Goal: Information Seeking & Learning: Learn about a topic

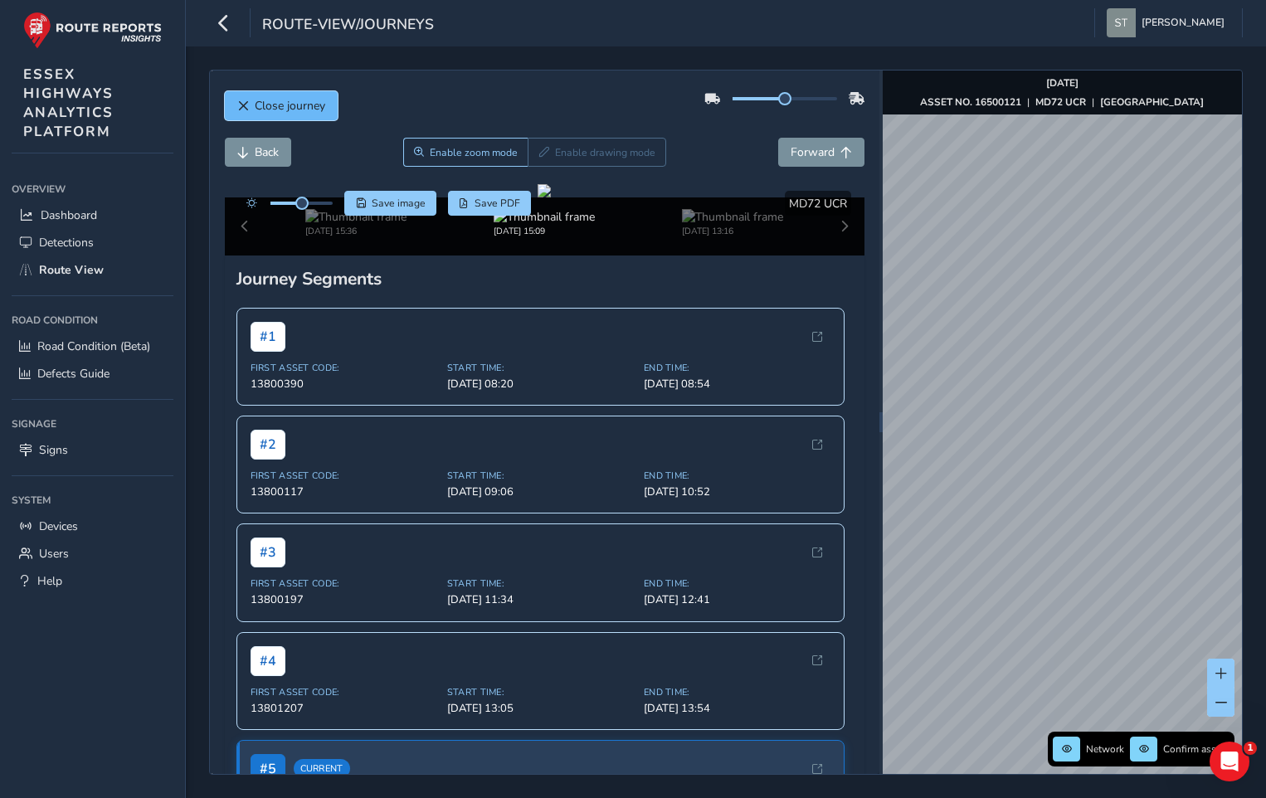
click at [277, 105] on span "Close journey" at bounding box center [290, 106] width 71 height 16
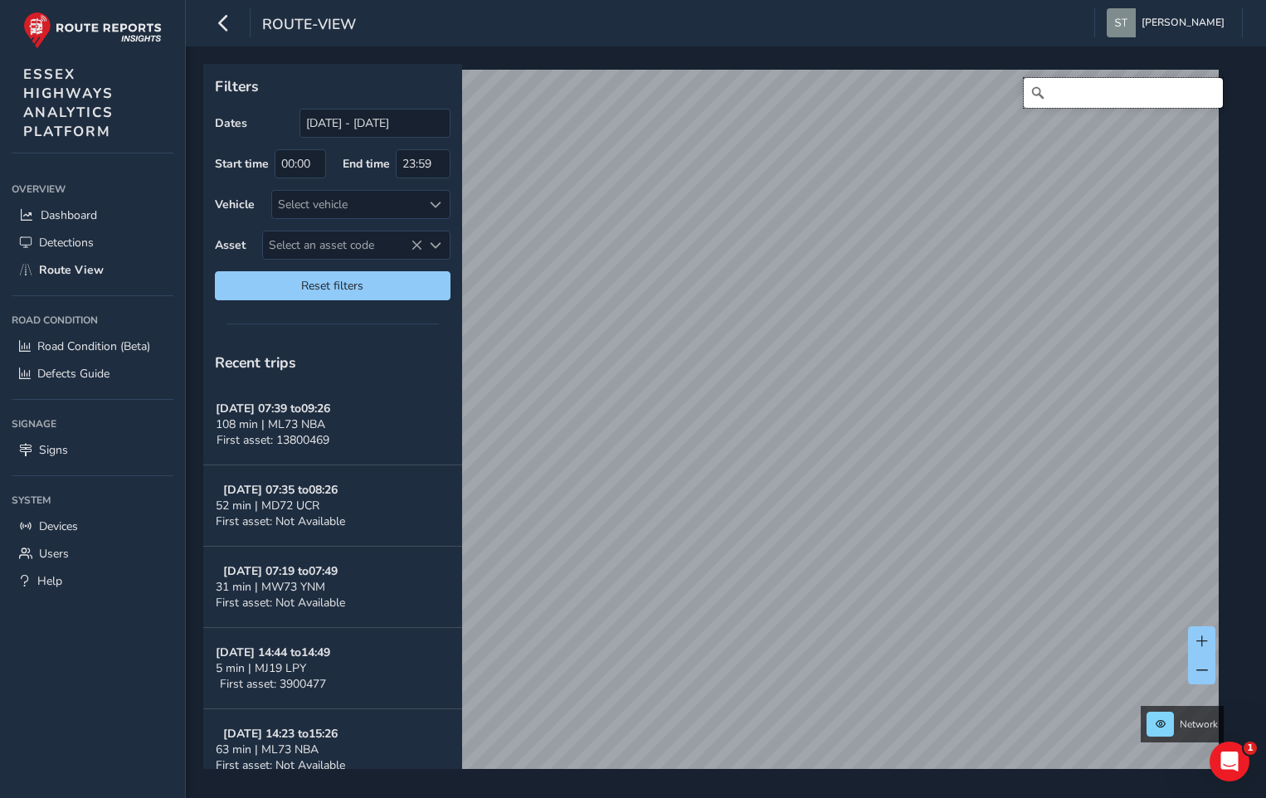
click at [1060, 96] on input "Search" at bounding box center [1123, 93] width 199 height 30
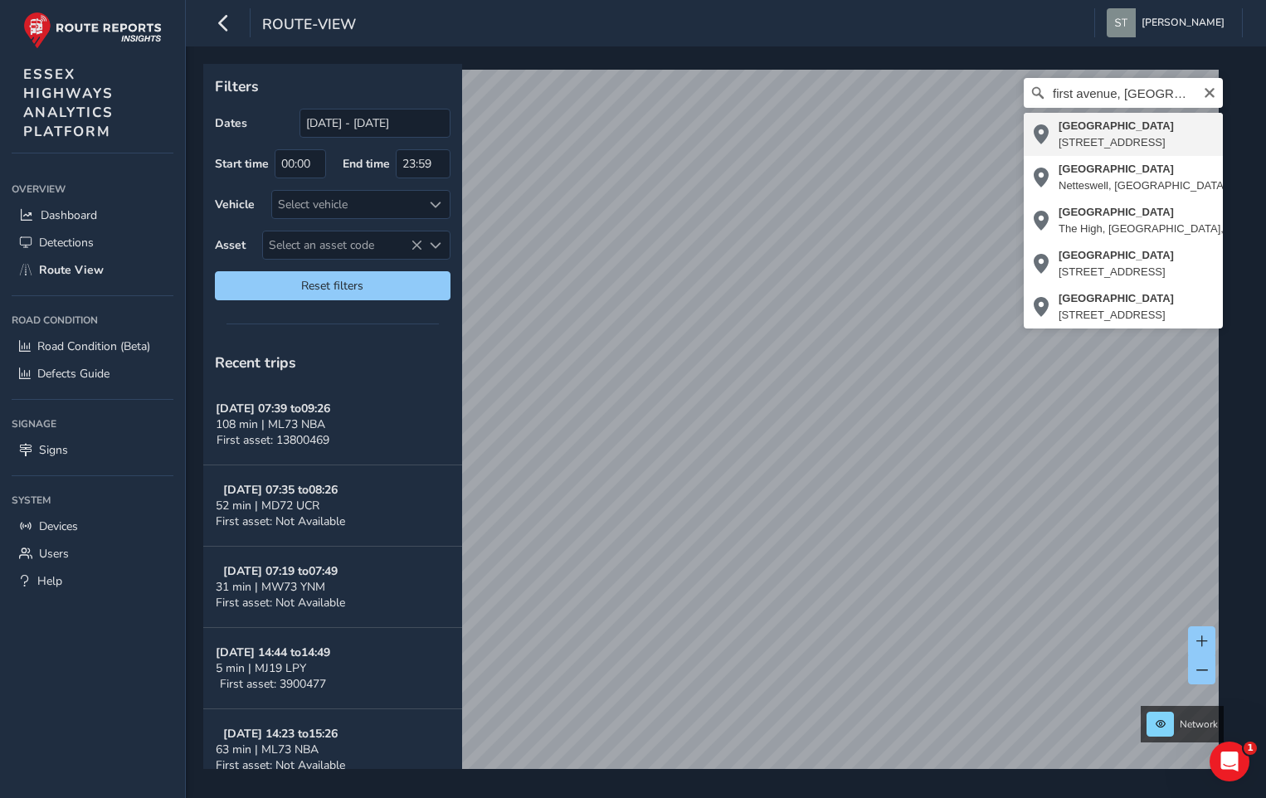
type input "[STREET_ADDRESS]"
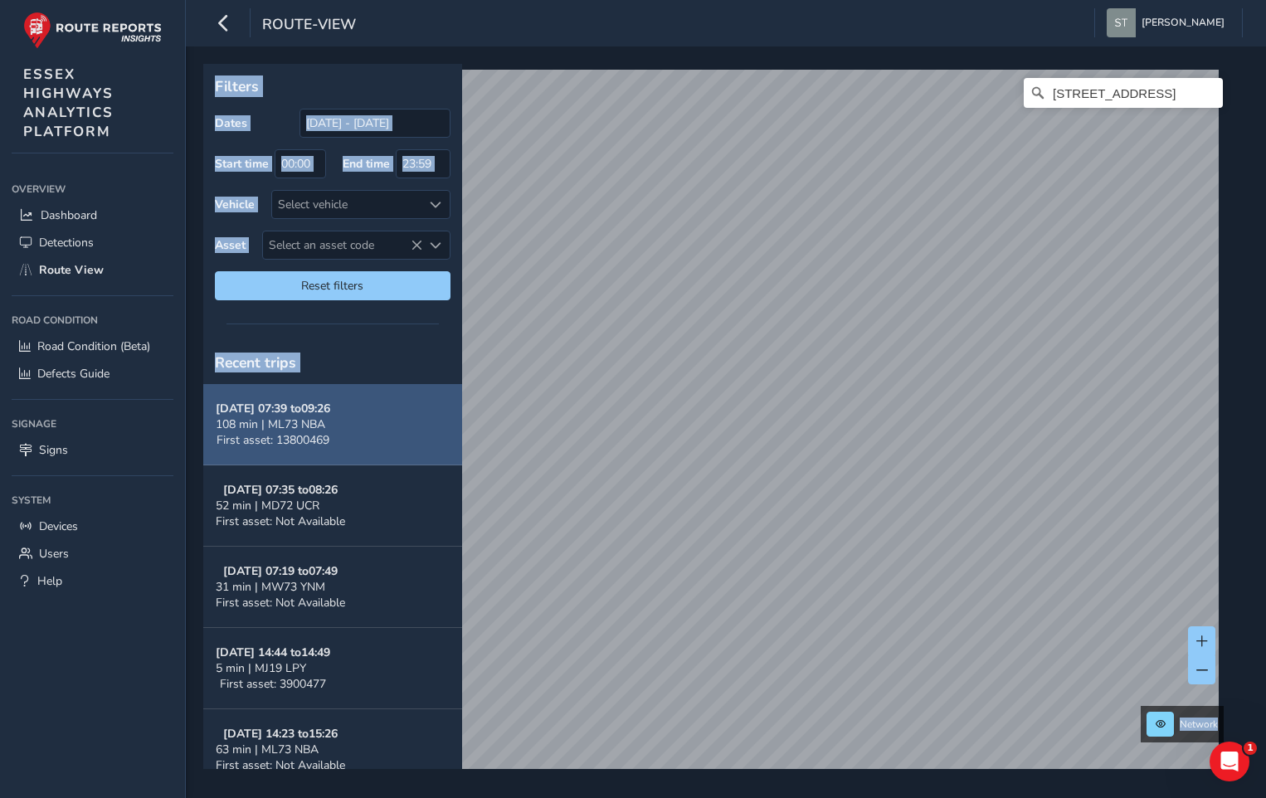
click at [394, 392] on button "[DATE] 07:39 to 09:26 108 min | ML73 NBA First asset: 13800469" at bounding box center [332, 424] width 259 height 81
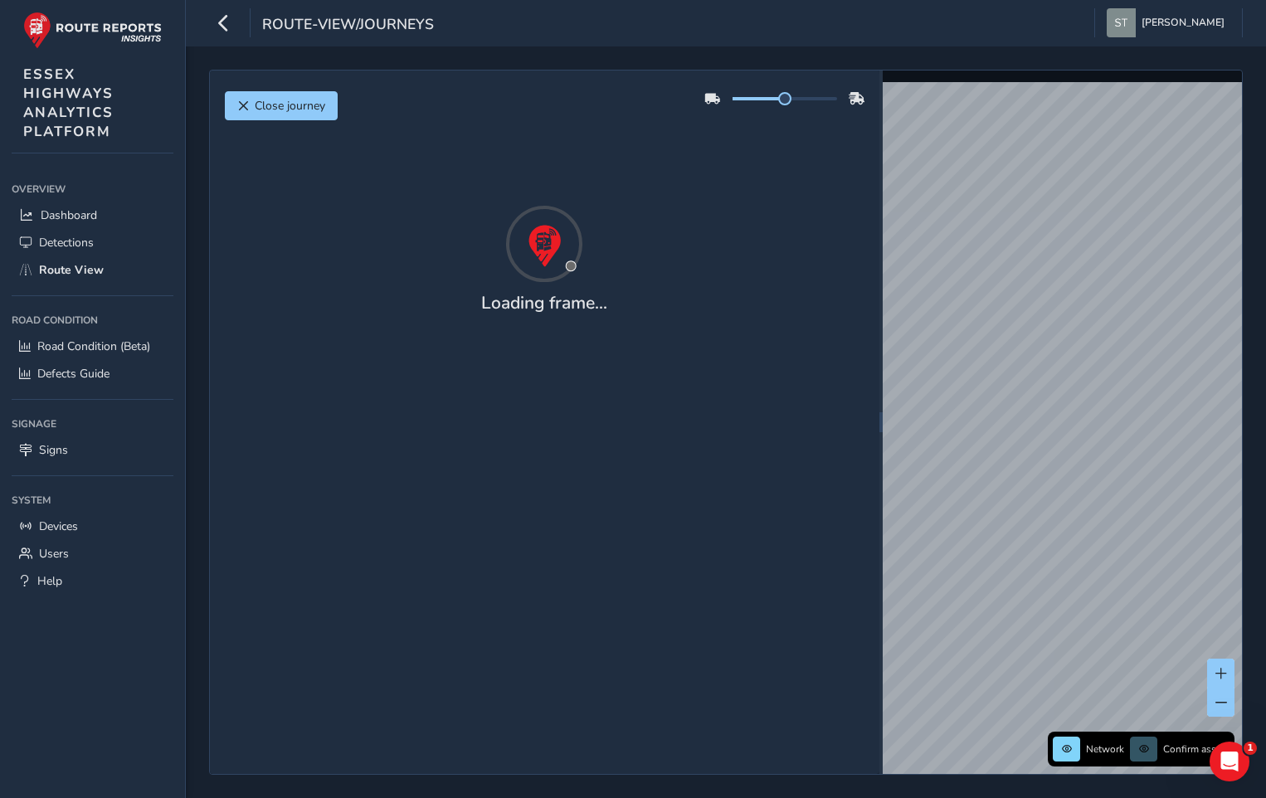
click at [390, 352] on div "Close journey Loading frame..." at bounding box center [544, 422] width 669 height 703
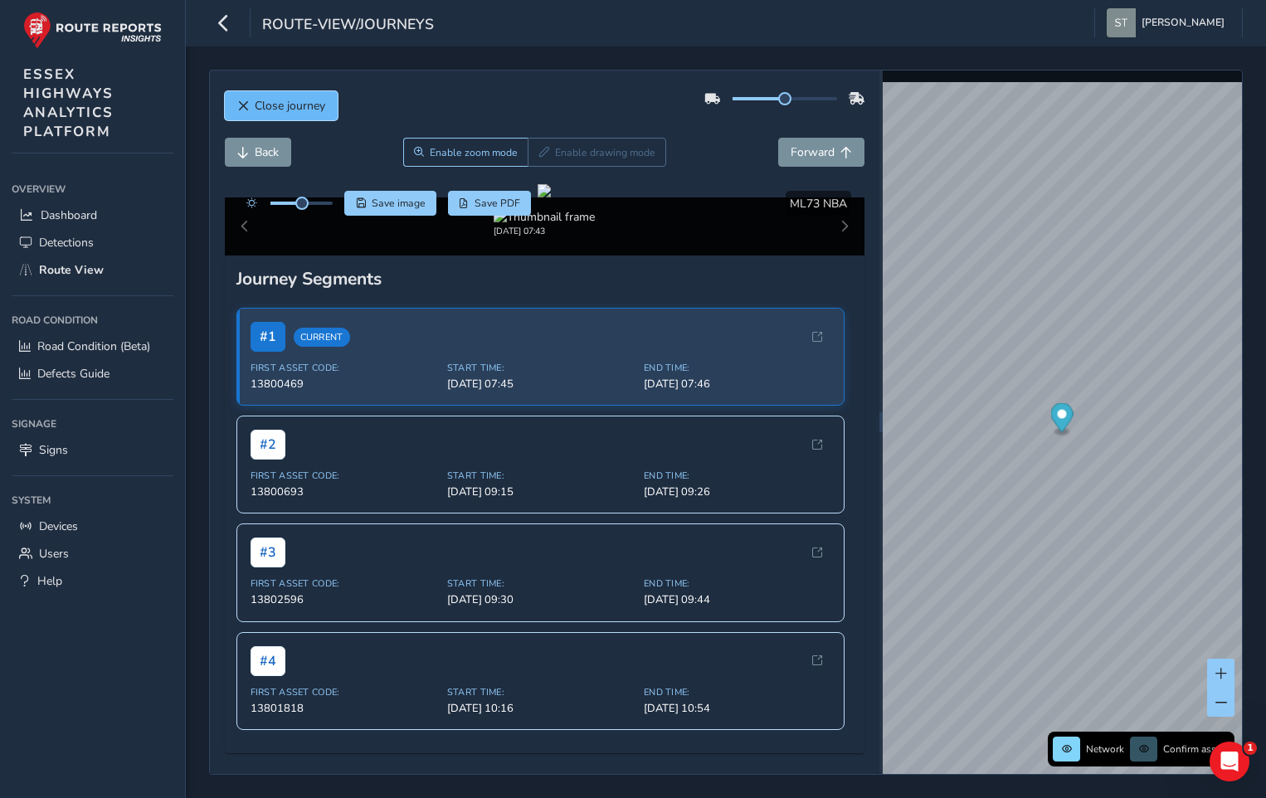
click at [280, 107] on span "Close journey" at bounding box center [290, 106] width 71 height 16
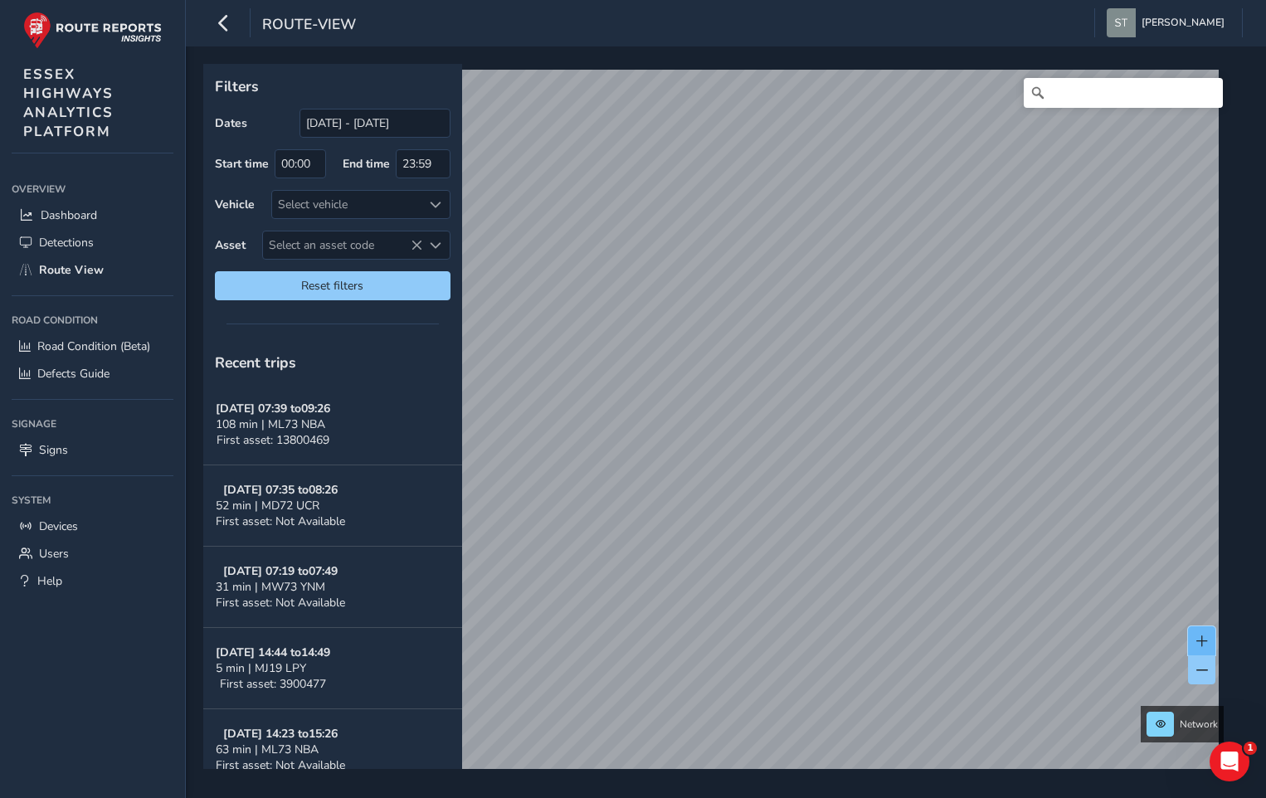
click at [1201, 642] on span at bounding box center [1202, 641] width 12 height 12
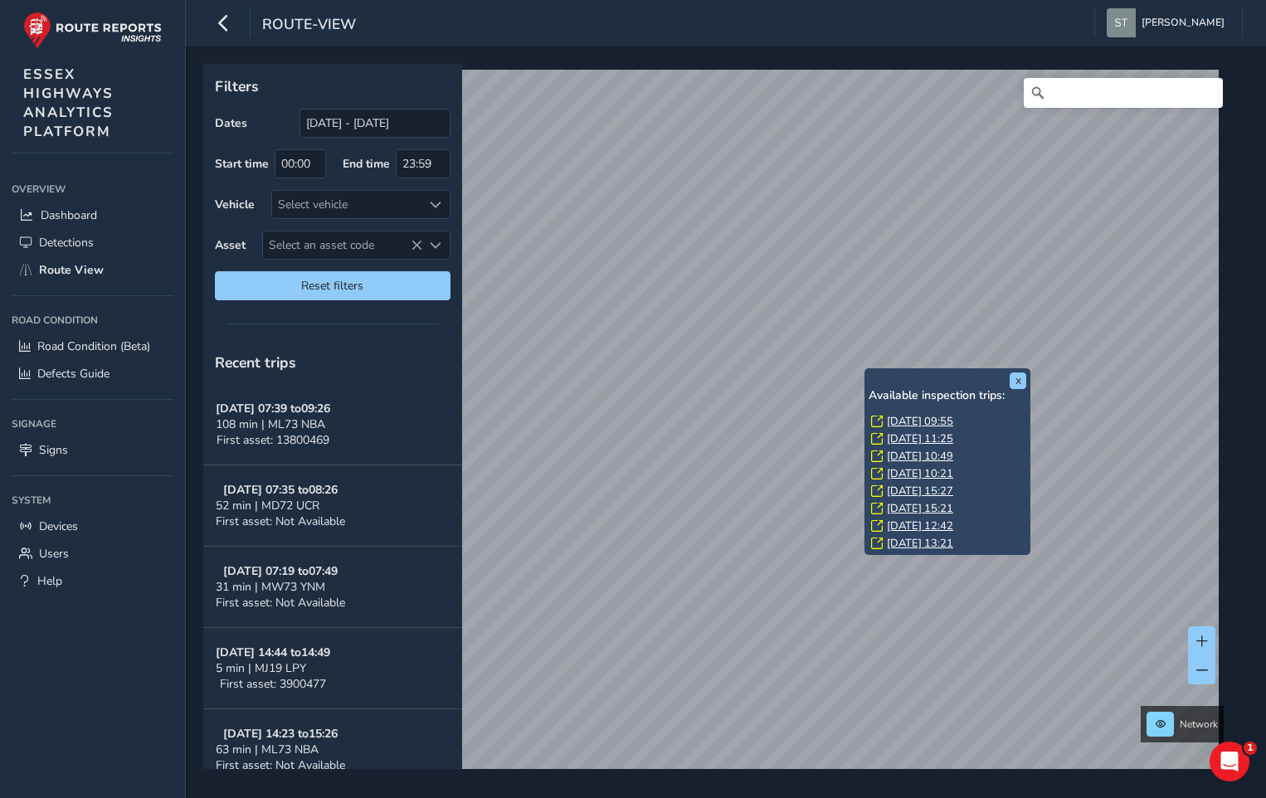
click at [893, 421] on link "[DATE] 09:55" at bounding box center [920, 421] width 66 height 15
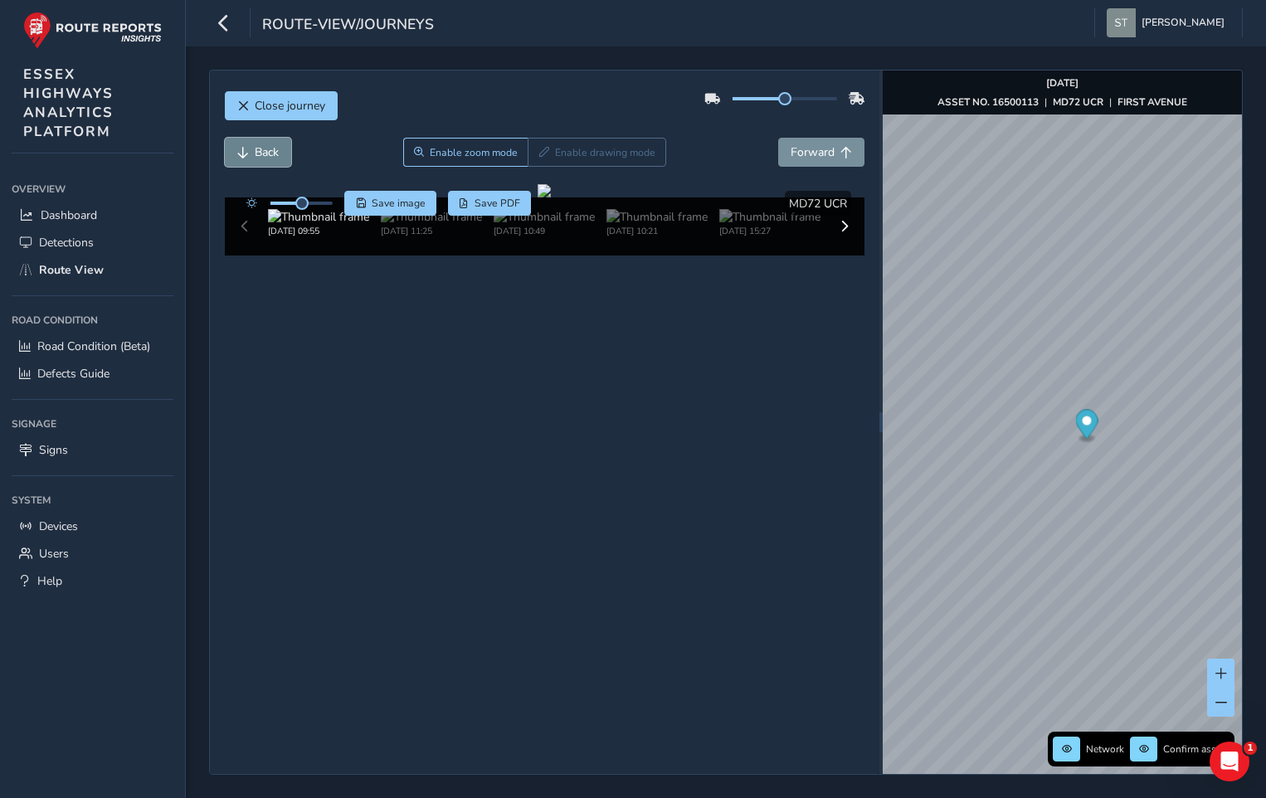
click at [260, 155] on span "Back" at bounding box center [267, 152] width 24 height 16
click at [260, 154] on span "Back" at bounding box center [267, 152] width 24 height 16
click at [260, 153] on span "Back" at bounding box center [267, 152] width 24 height 16
